Goal: Answer question/provide support

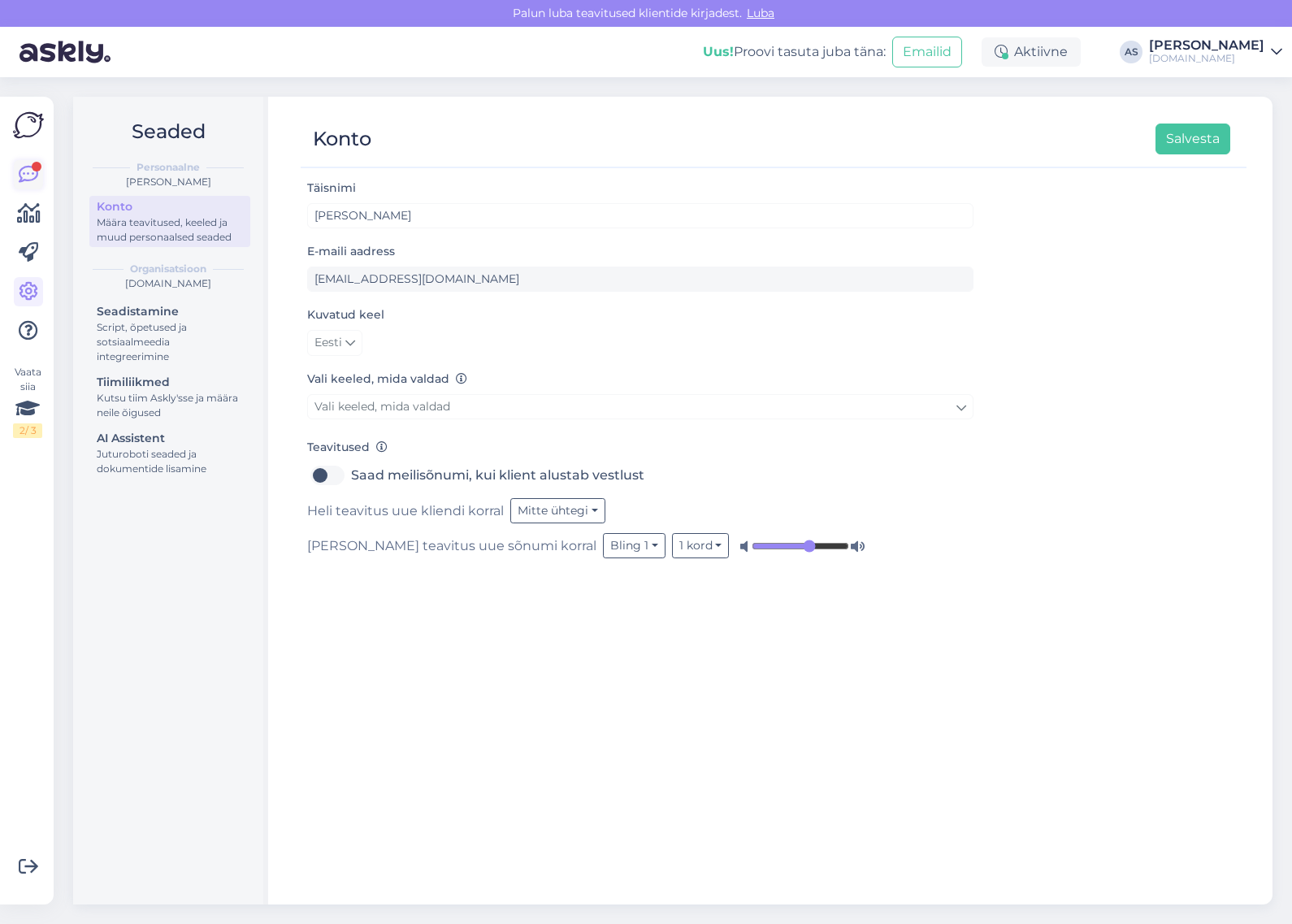
click at [27, 175] on icon at bounding box center [28, 175] width 20 height 20
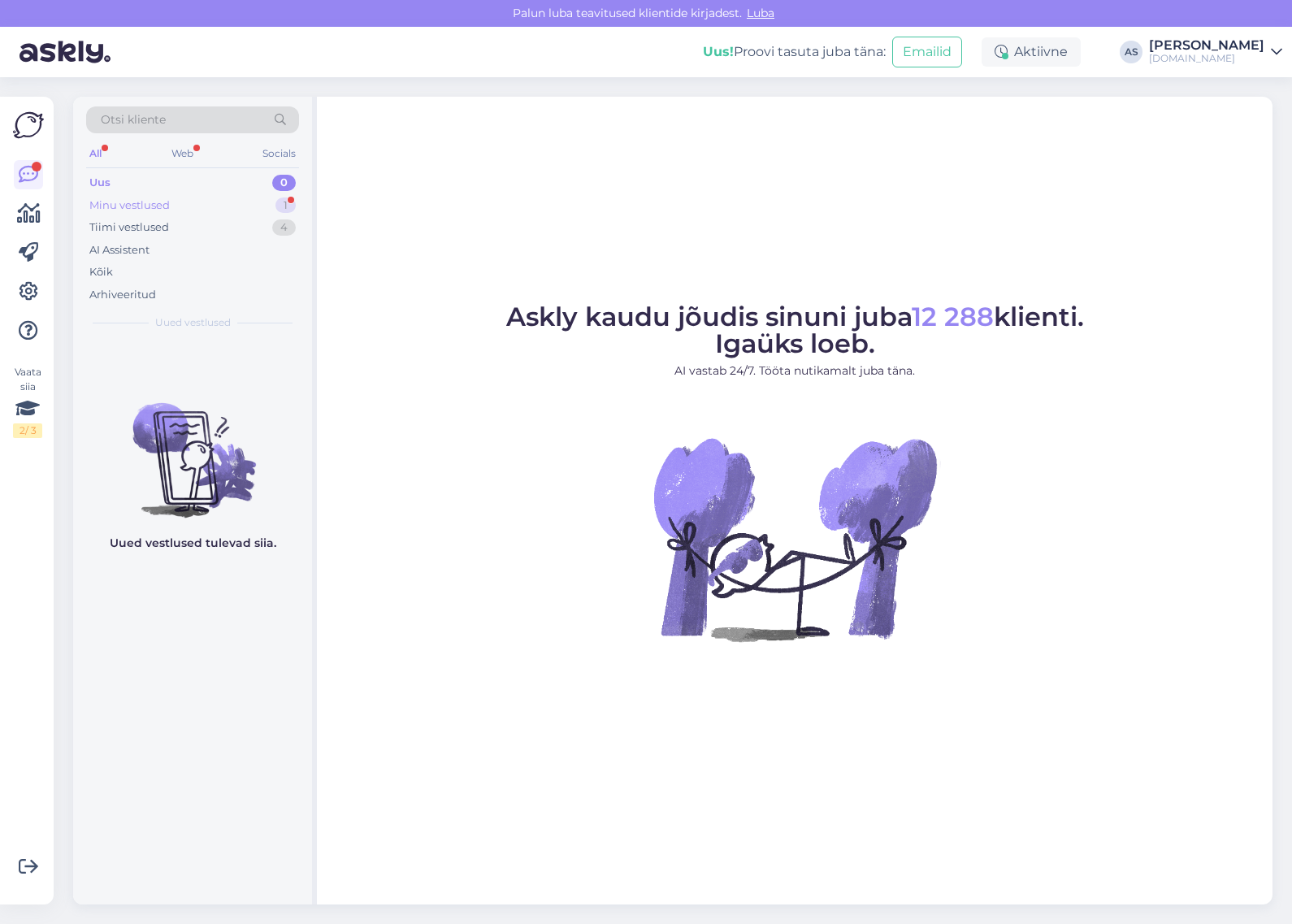
click at [187, 209] on div "Minu vestlused 1" at bounding box center [192, 206] width 213 height 23
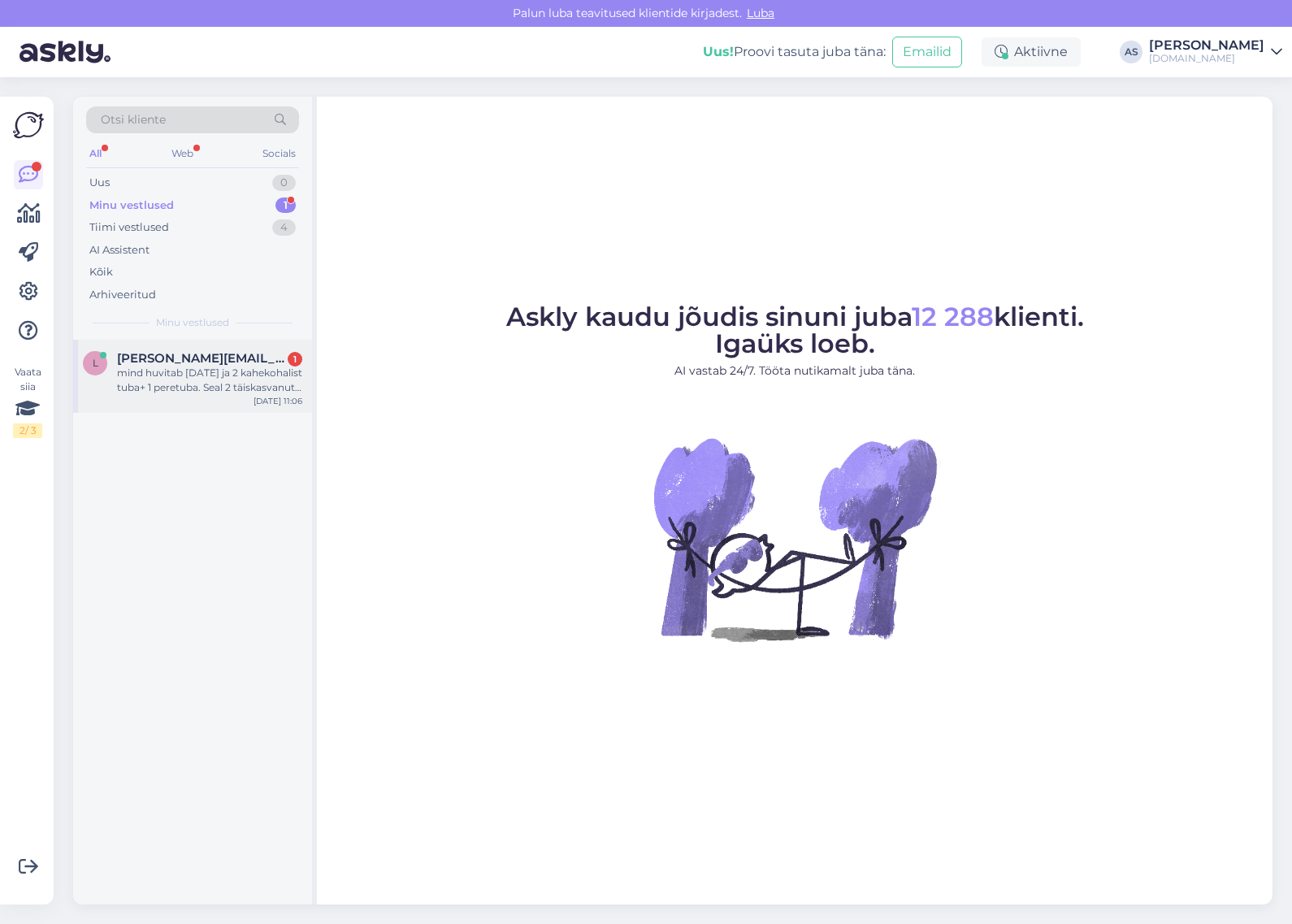
click at [203, 372] on div "mind huvitab [DATE] ja 2 kahekohalist tuba+ 1 peretuba. Seal 2 täiskasvanut ja …" at bounding box center [209, 380] width 185 height 29
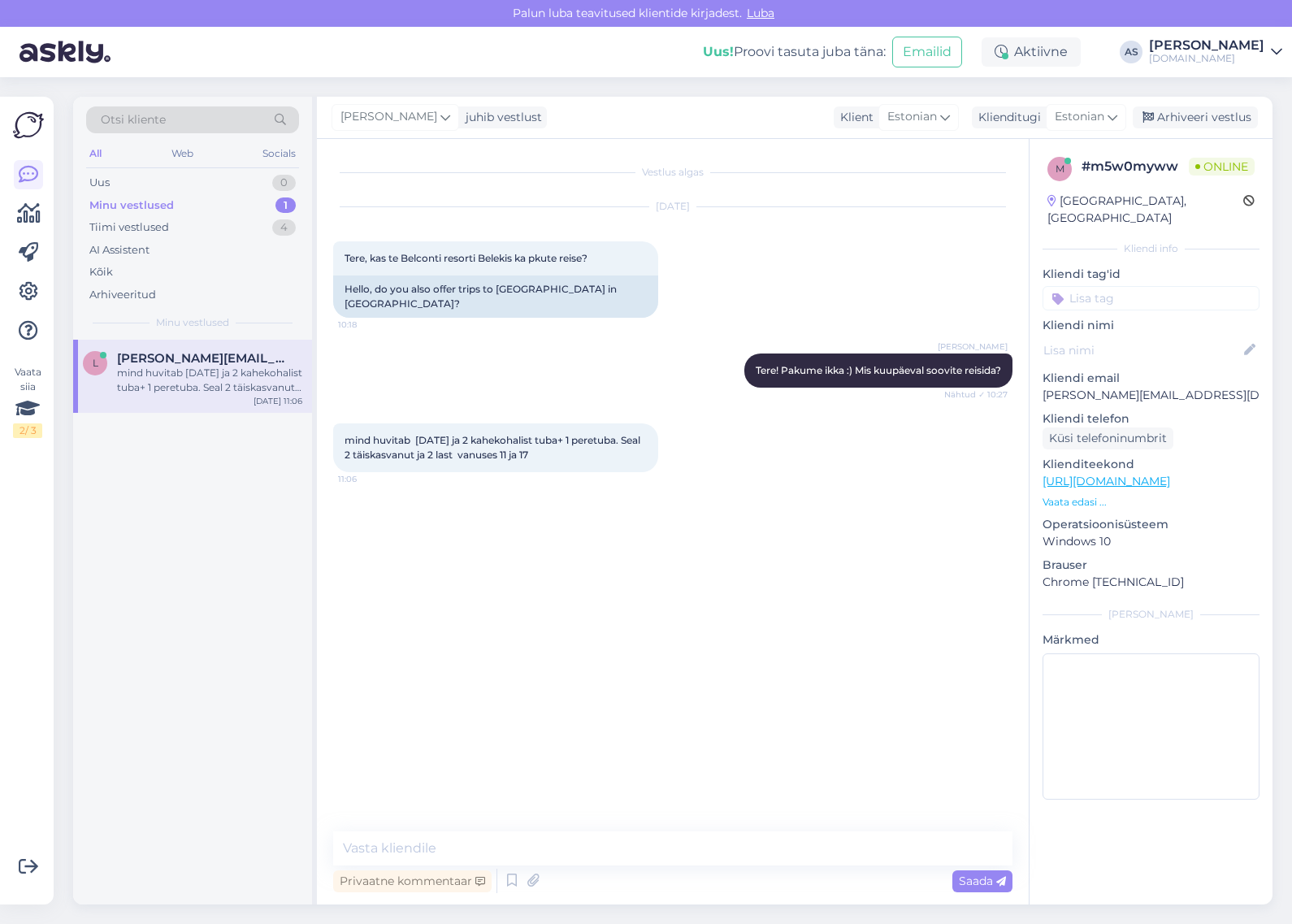
click at [1074, 495] on p "Vaata edasi ..." at bounding box center [1151, 502] width 217 height 14
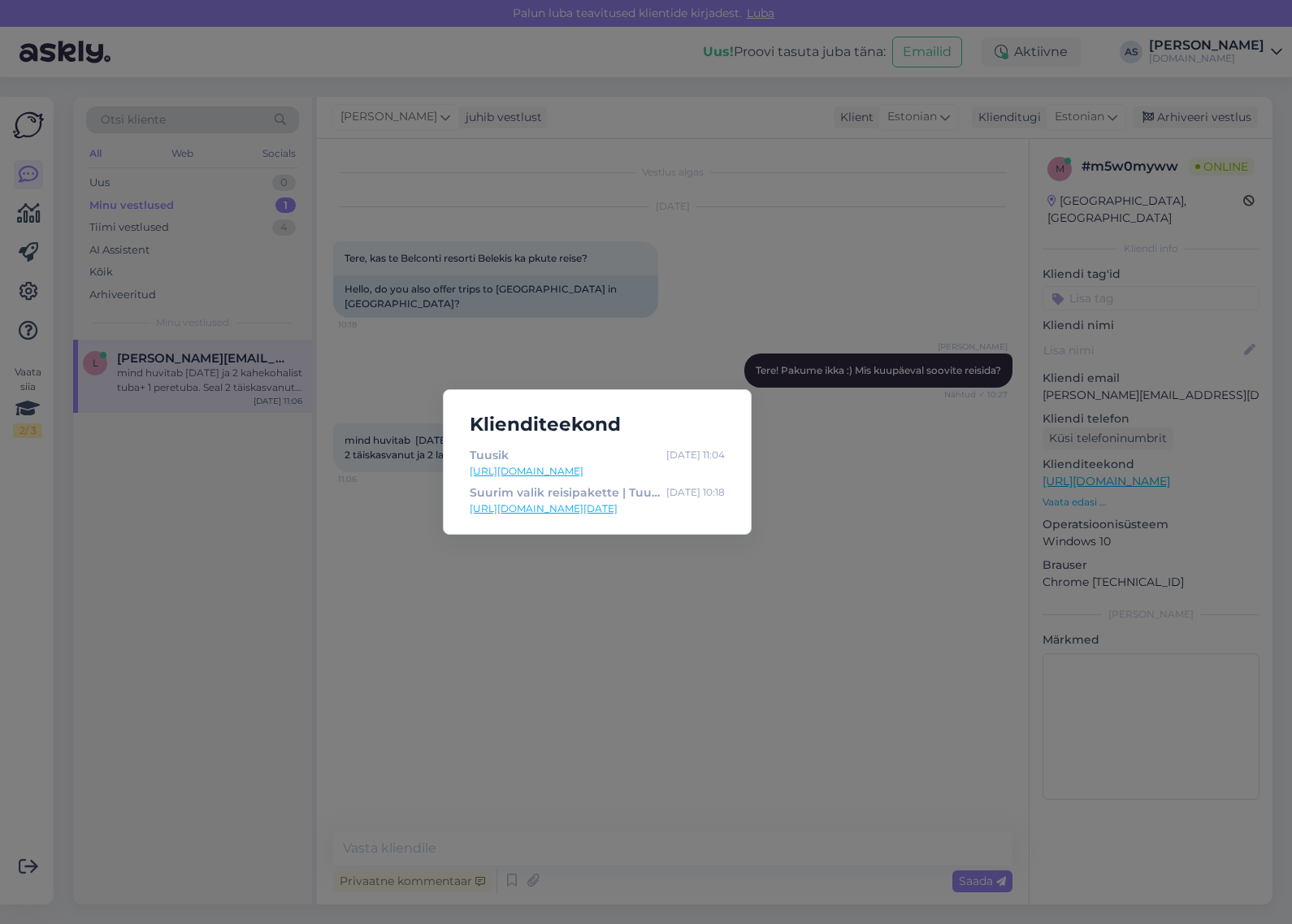
click at [980, 481] on div "Klienditeekond Tuusik [DATE] 11:04 [URL][DOMAIN_NAME] Suurim valik reisipakette…" at bounding box center [646, 462] width 1292 height 924
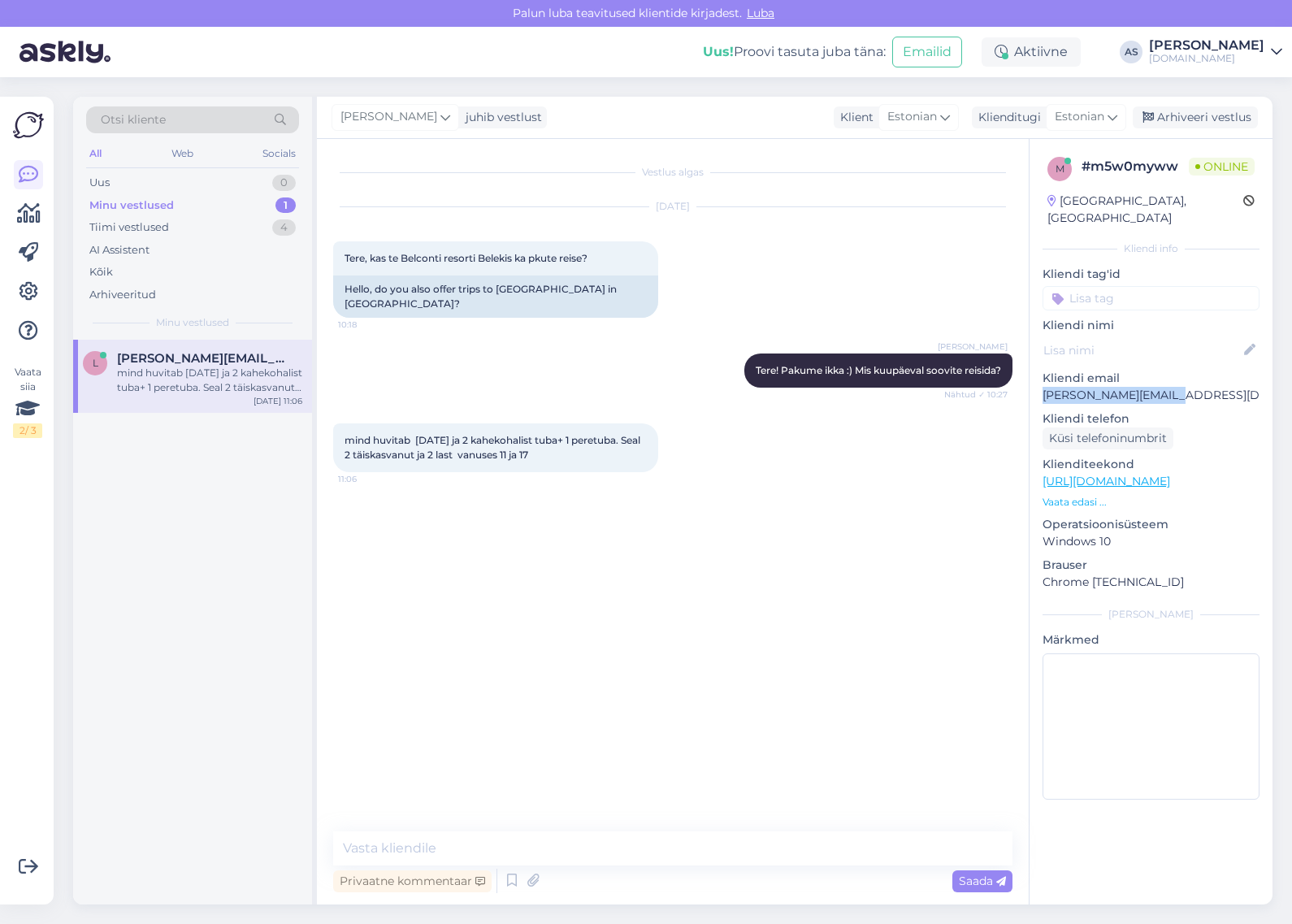
drag, startPoint x: 1185, startPoint y: 380, endPoint x: 1037, endPoint y: 382, distance: 148.0
click at [1037, 382] on div "m # m5w0myww Online [GEOGRAPHIC_DATA], [GEOGRAPHIC_DATA] Kliendi info Kliendi t…" at bounding box center [1151, 482] width 243 height 685
click at [1089, 475] on div "Klienditeekond [URL][DOMAIN_NAME] Vaata edasi ..." at bounding box center [1151, 482] width 217 height 53
click at [1089, 495] on p "Vaata edasi ..." at bounding box center [1151, 502] width 217 height 14
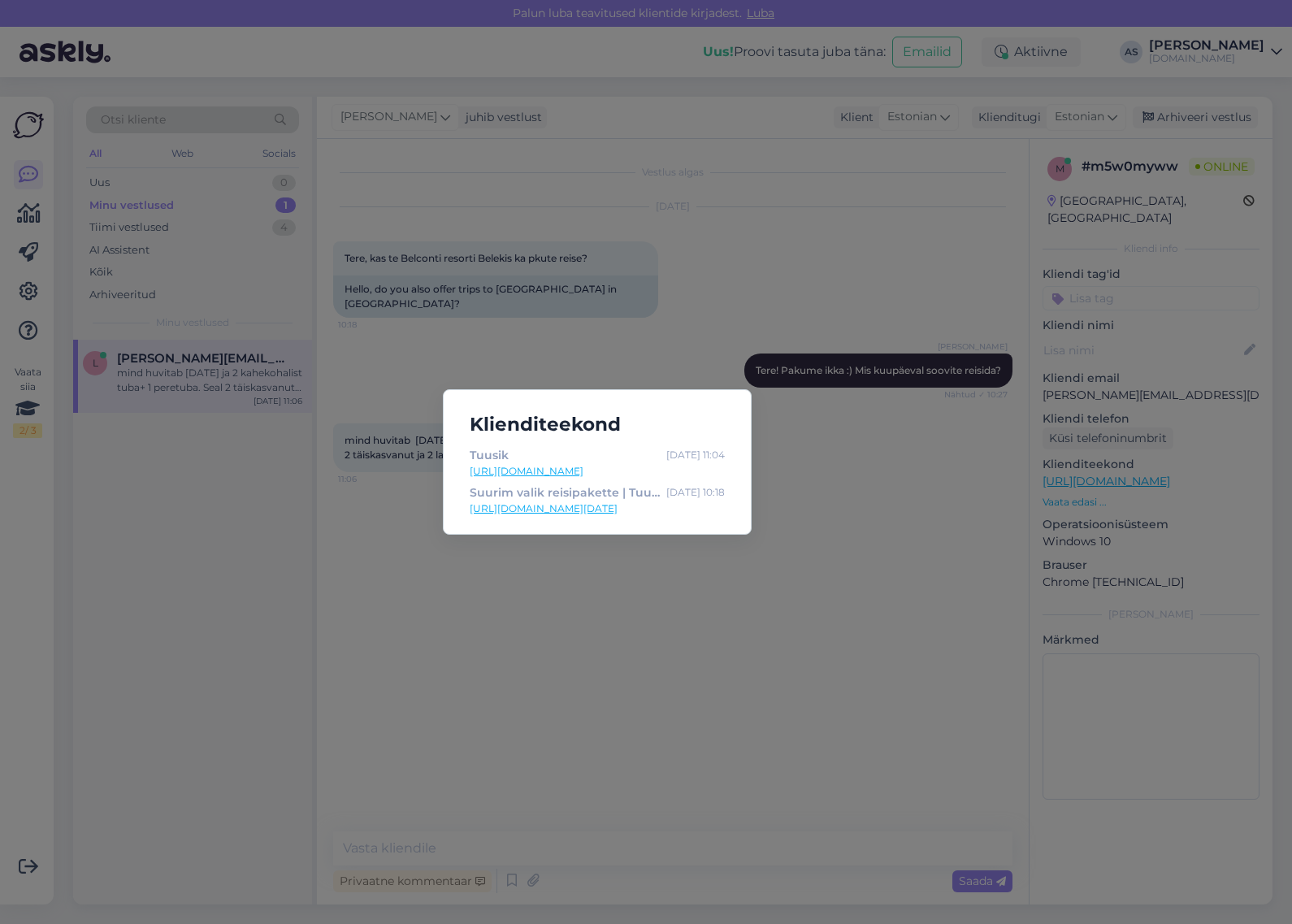
click at [922, 555] on div "Klienditeekond Tuusik [DATE] 11:04 [URL][DOMAIN_NAME] Suurim valik reisipakette…" at bounding box center [646, 462] width 1292 height 924
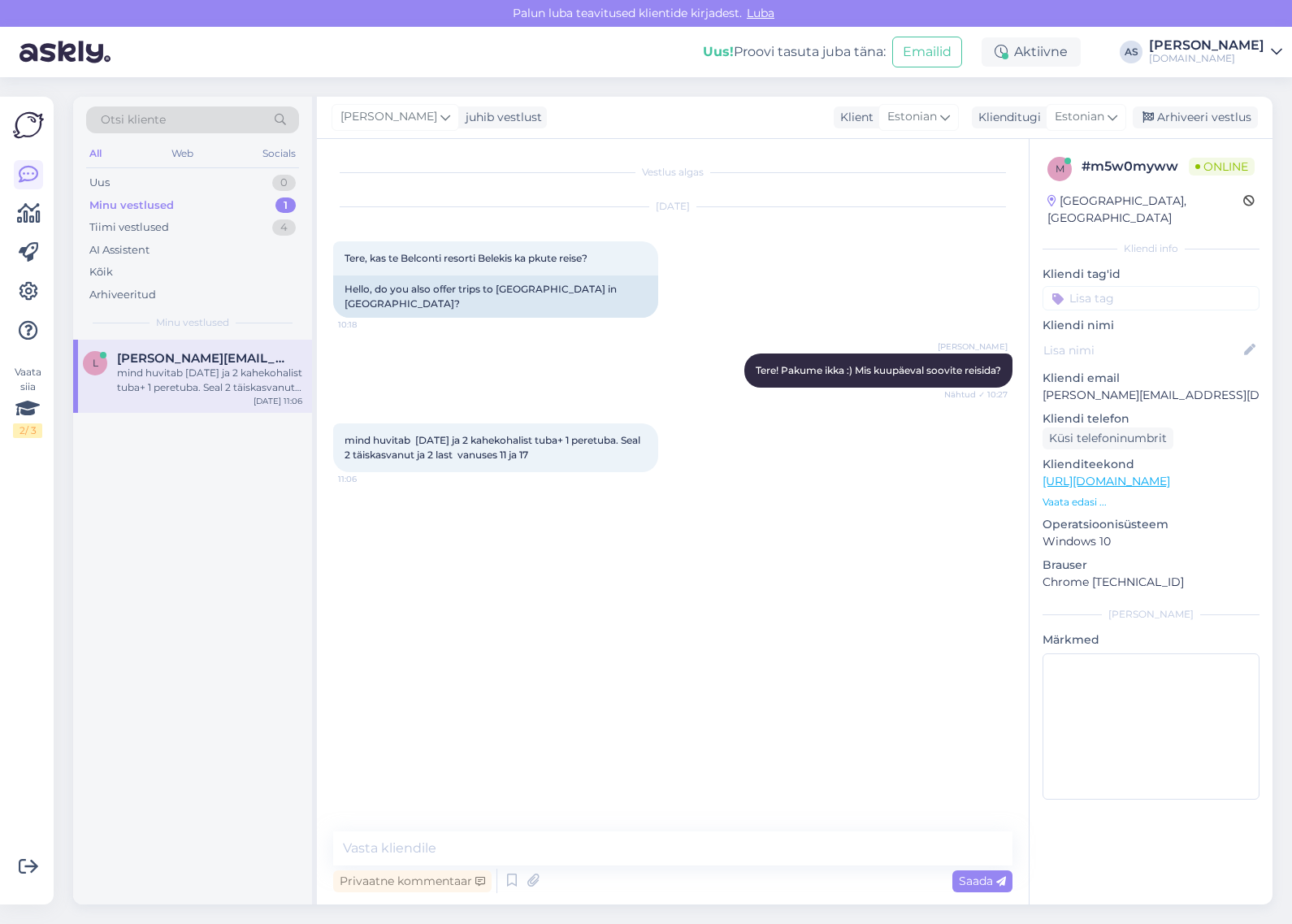
click at [587, 830] on div "Vestlus algas [DATE] Tere, kas te [GEOGRAPHIC_DATA] resorti [PERSON_NAME] pkute…" at bounding box center [672, 521] width 712 height 765
click at [587, 838] on textarea at bounding box center [673, 849] width 679 height 34
type textarea "Saadame Teile pakkumise meilile :)"
drag, startPoint x: 719, startPoint y: 857, endPoint x: 319, endPoint y: 847, distance: 400.1
click at [325, 848] on div "Vestlus algas [DATE] Tere, kas te [GEOGRAPHIC_DATA] resorti [PERSON_NAME] pkute…" at bounding box center [672, 521] width 712 height 765
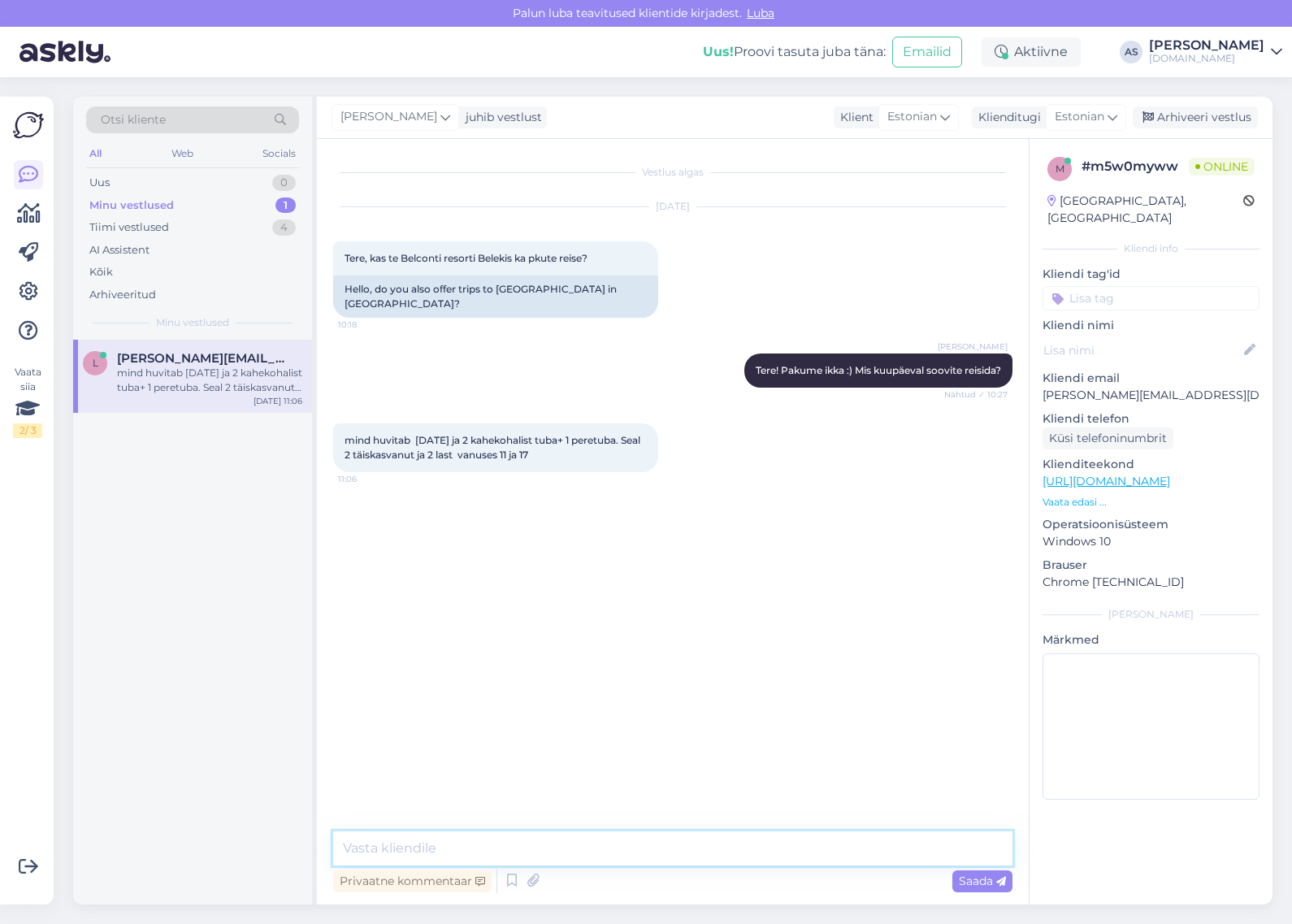
click at [538, 846] on textarea at bounding box center [673, 849] width 679 height 34
type textarea "Saadame Teile pakkumise meilile :)"
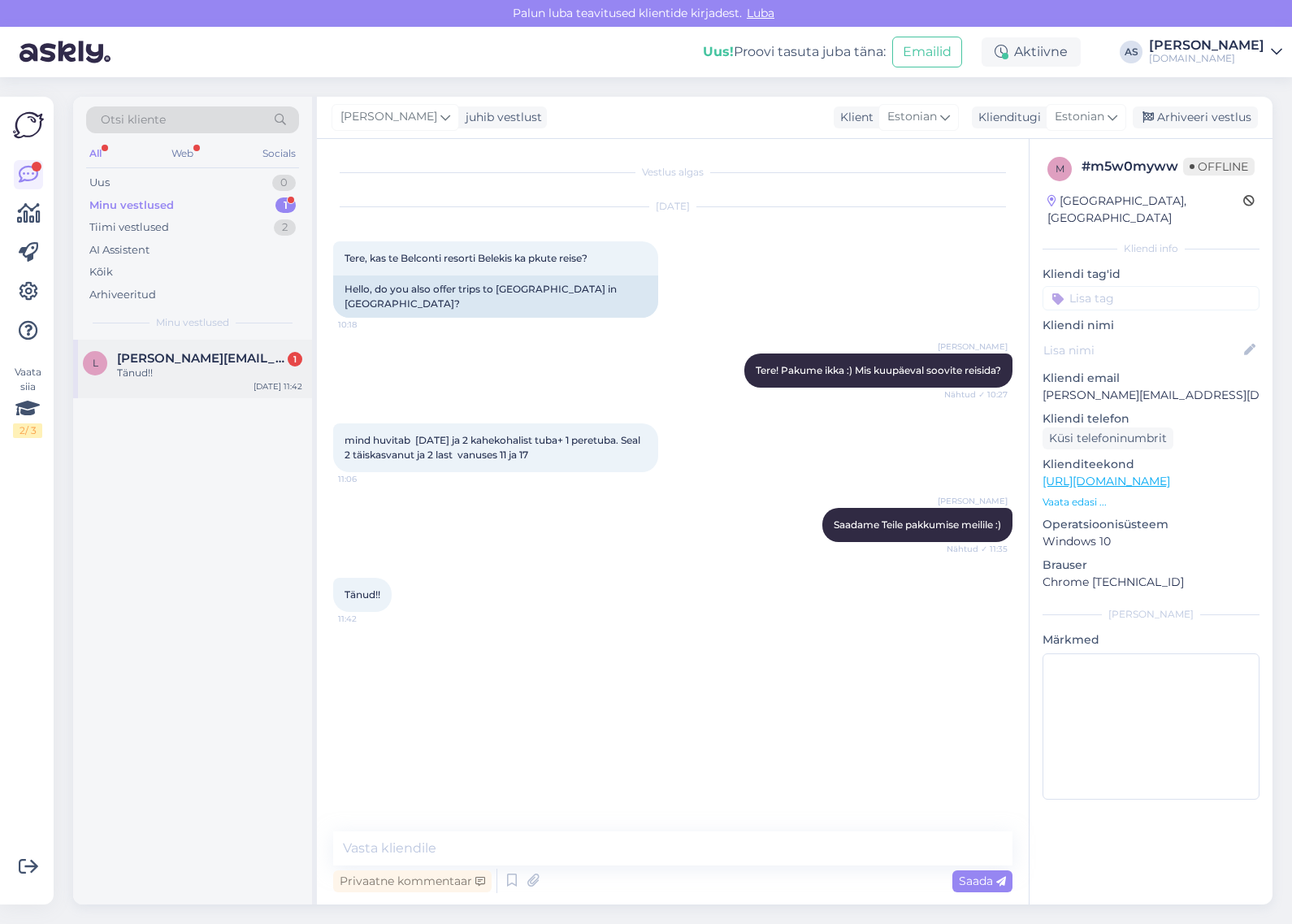
click at [214, 364] on span "[PERSON_NAME][EMAIL_ADDRESS][DOMAIN_NAME]" at bounding box center [201, 358] width 169 height 14
drag, startPoint x: 1191, startPoint y: 380, endPoint x: 1043, endPoint y: 383, distance: 148.0
click at [1043, 387] on p "[PERSON_NAME][EMAIL_ADDRESS][DOMAIN_NAME]" at bounding box center [1151, 395] width 217 height 17
copy p "[PERSON_NAME][EMAIL_ADDRESS][DOMAIN_NAME]"
click at [585, 837] on textarea at bounding box center [673, 849] width 679 height 34
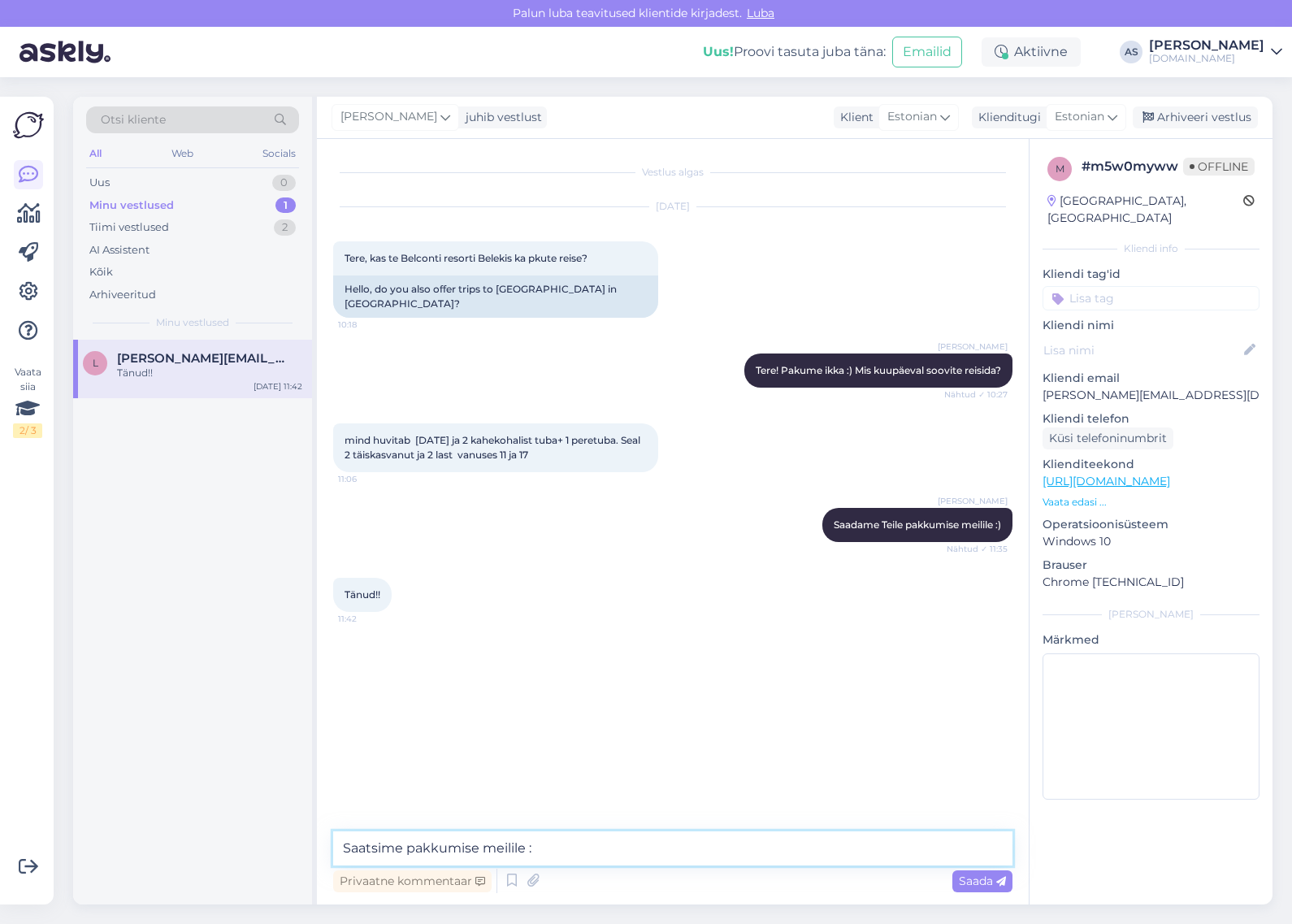
type textarea "Saatsime pakkumise meilile :)"
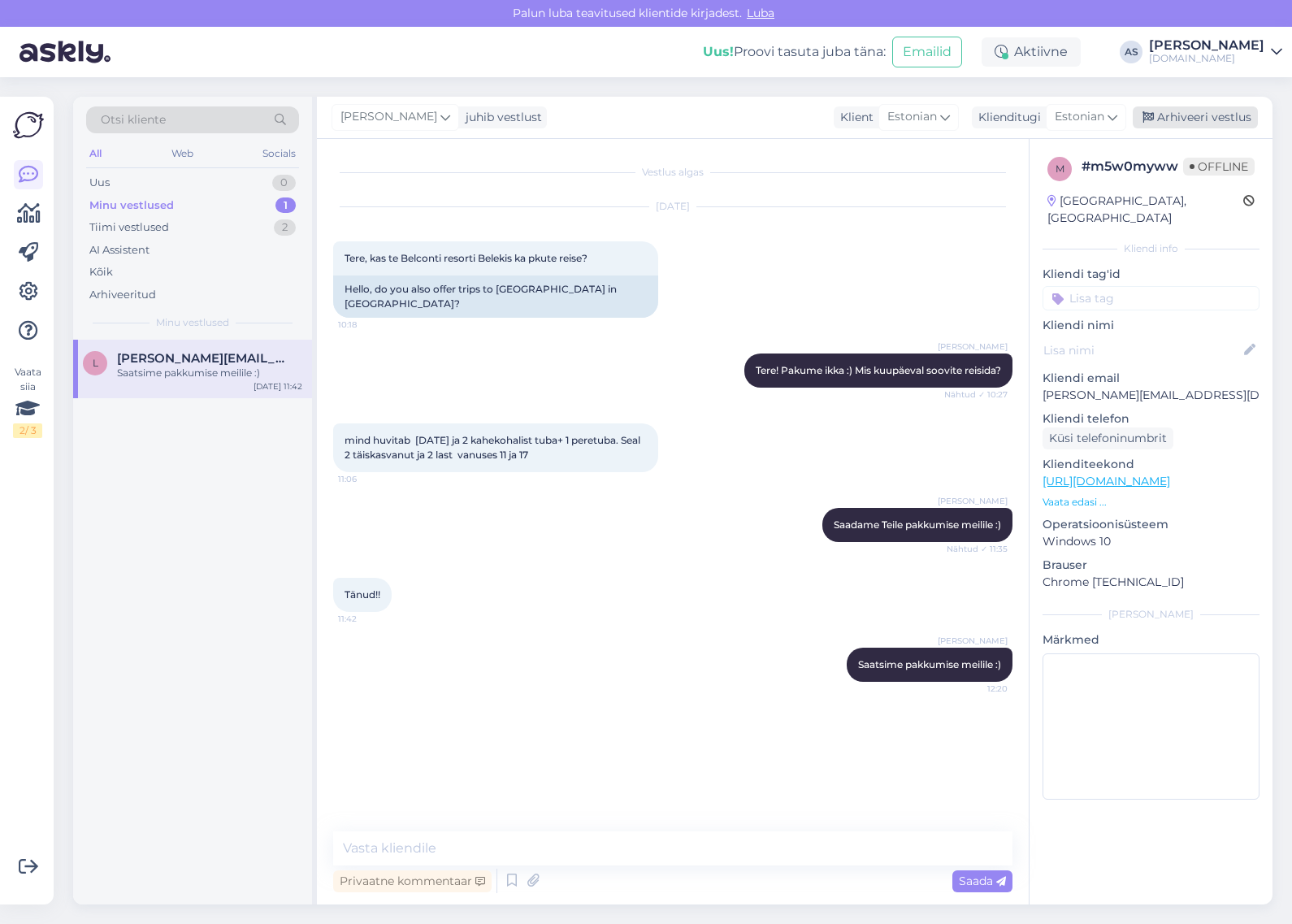
click at [1202, 115] on div "Arhiveeri vestlus" at bounding box center [1195, 117] width 125 height 22
